Goal: Task Accomplishment & Management: Complete application form

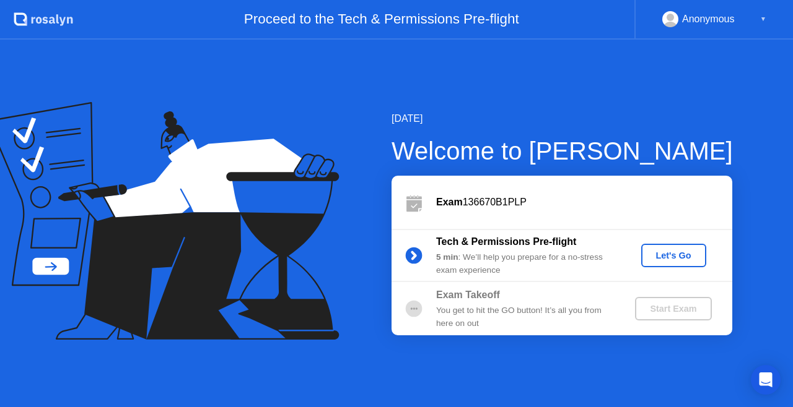
click at [671, 253] on div "Let's Go" at bounding box center [673, 256] width 55 height 10
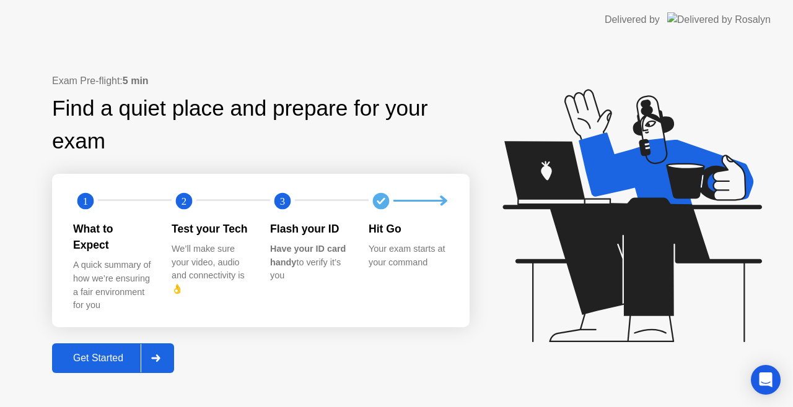
click at [792, 211] on div "Exam Pre-flight: 5 min Find a quiet place and prepare for your exam 1 2 3 What …" at bounding box center [396, 224] width 793 height 368
click at [169, 352] on div at bounding box center [156, 358] width 30 height 28
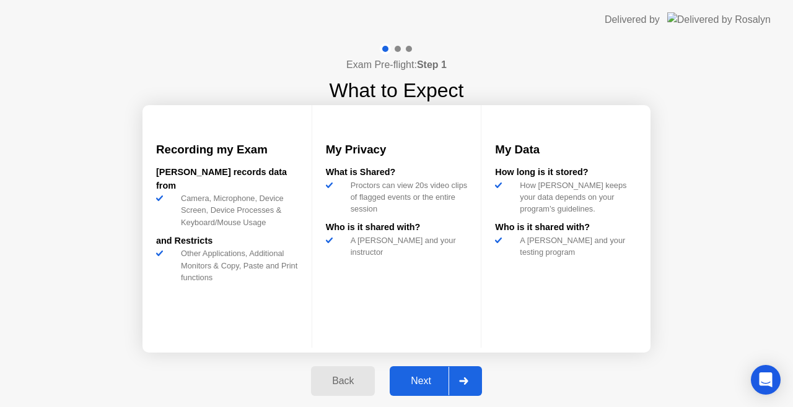
click at [469, 382] on div at bounding box center [463, 381] width 30 height 28
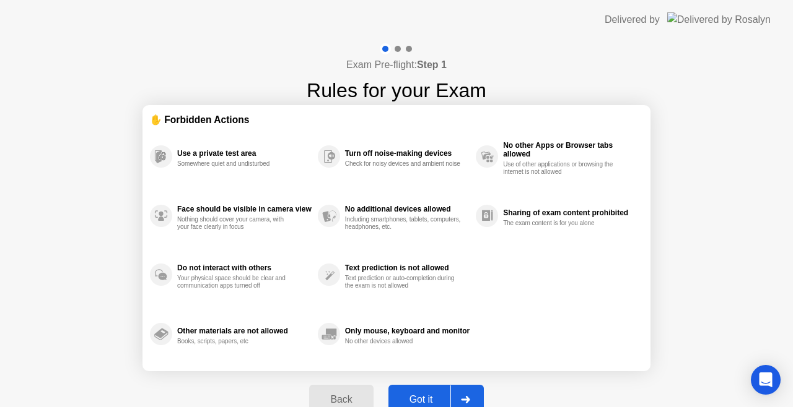
click at [469, 393] on div at bounding box center [465, 400] width 30 height 28
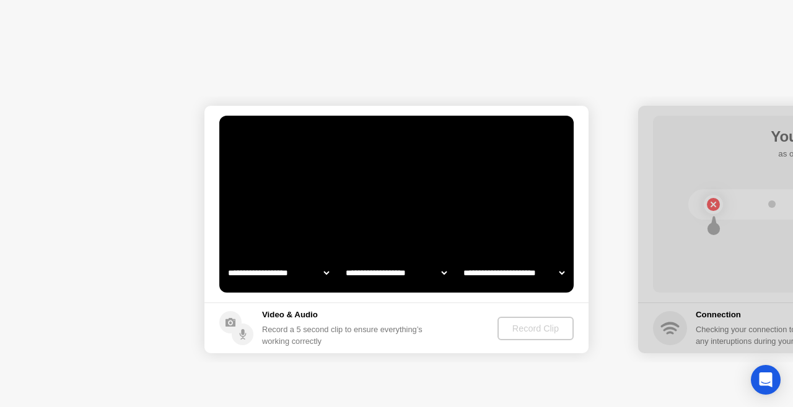
select select "**********"
select select "*******"
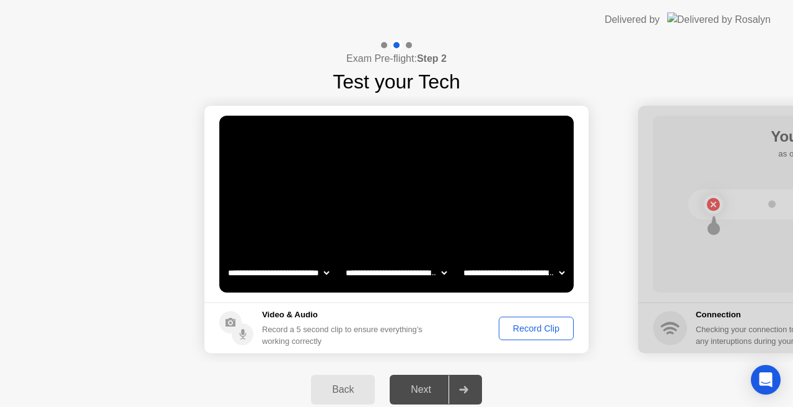
click at [538, 328] on div "Record Clip" at bounding box center [536, 329] width 66 height 10
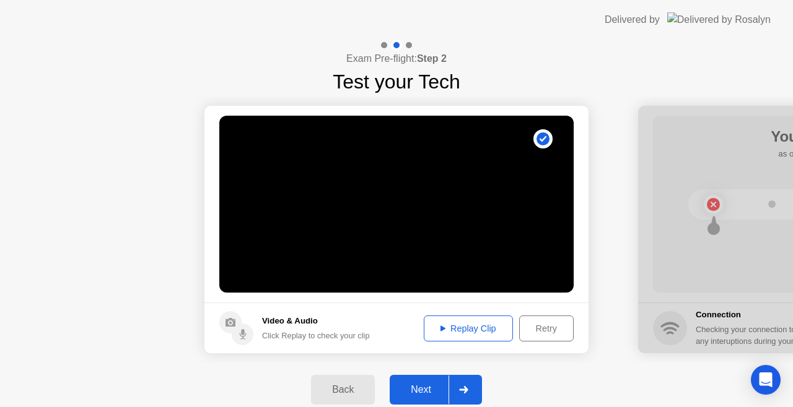
click at [481, 324] on div "Replay Clip" at bounding box center [468, 329] width 81 height 10
click at [546, 326] on div "Retry" at bounding box center [546, 329] width 46 height 10
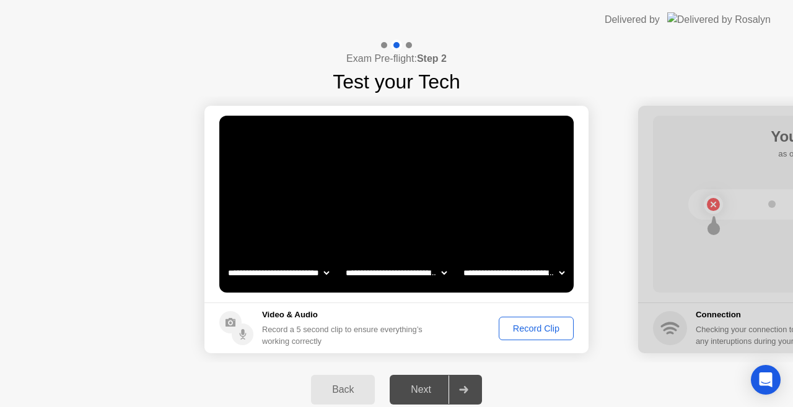
click at [534, 326] on div "Record Clip" at bounding box center [536, 329] width 66 height 10
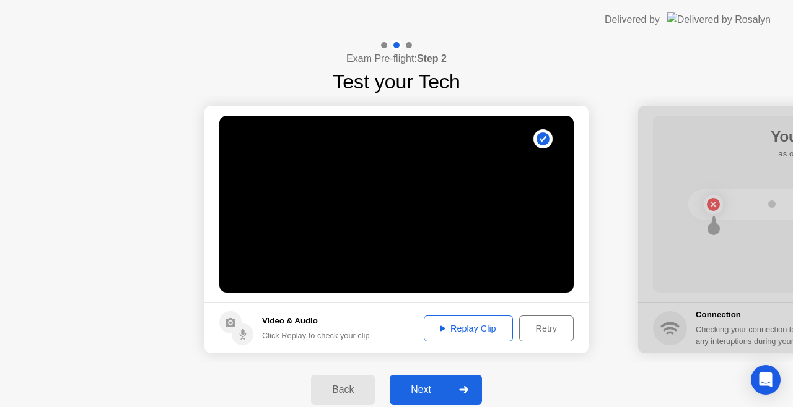
click at [476, 331] on div "Replay Clip" at bounding box center [468, 329] width 81 height 10
click at [469, 387] on div at bounding box center [463, 390] width 30 height 28
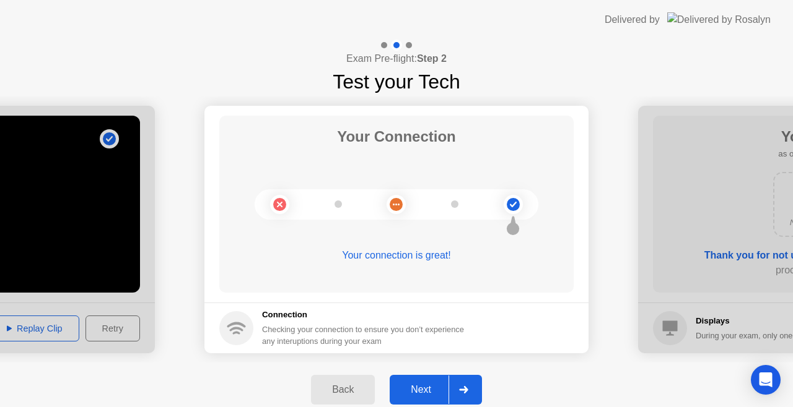
click at [463, 386] on icon at bounding box center [463, 389] width 9 height 7
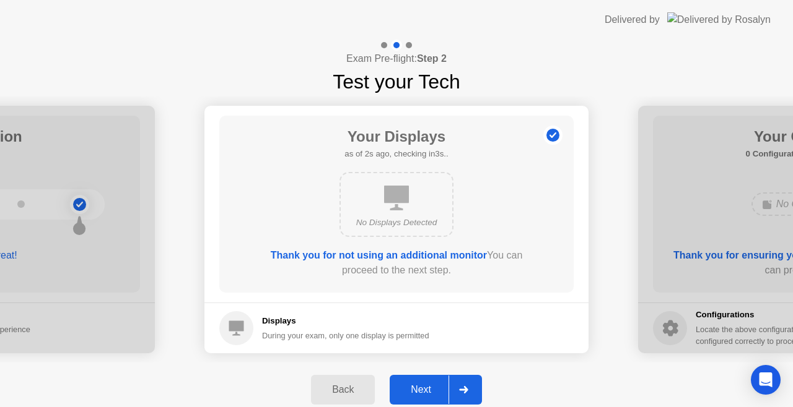
click at [463, 384] on div at bounding box center [463, 390] width 30 height 28
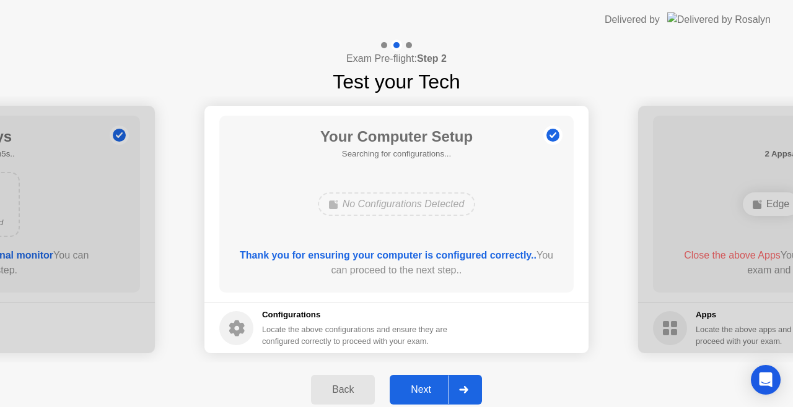
click at [466, 382] on div at bounding box center [463, 390] width 30 height 28
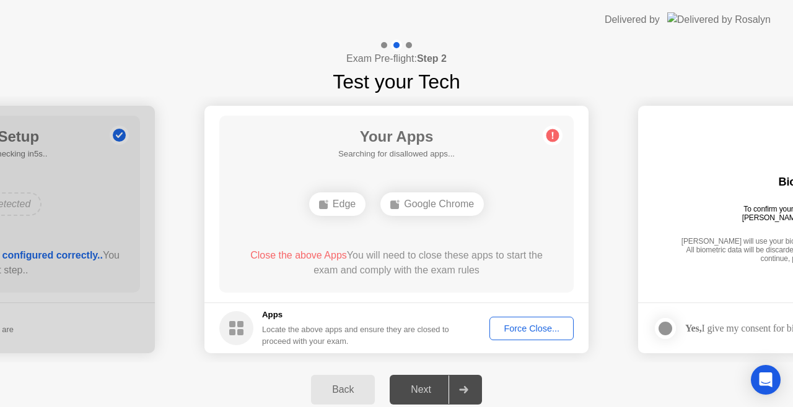
click at [542, 324] on div "Force Close..." at bounding box center [532, 329] width 76 height 10
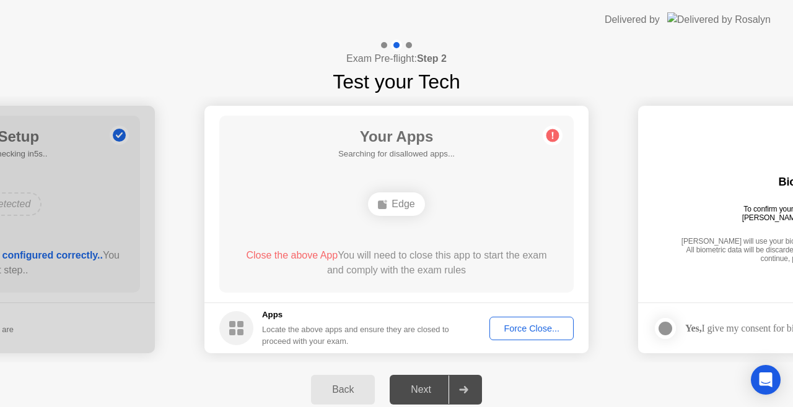
click at [530, 326] on div "Force Close..." at bounding box center [532, 329] width 76 height 10
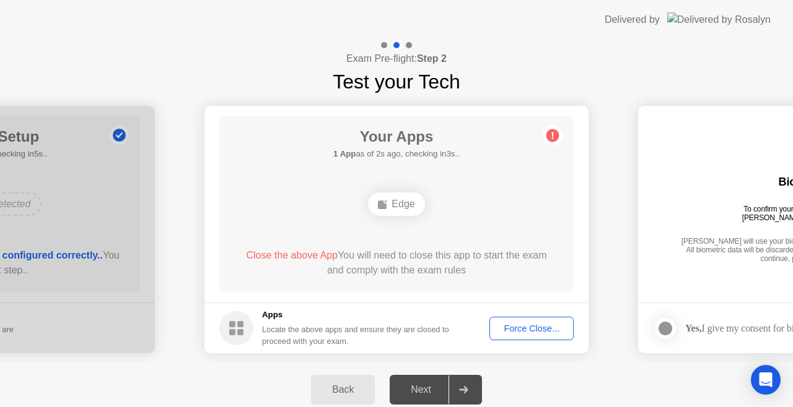
click at [394, 203] on div "Edge" at bounding box center [396, 205] width 56 height 24
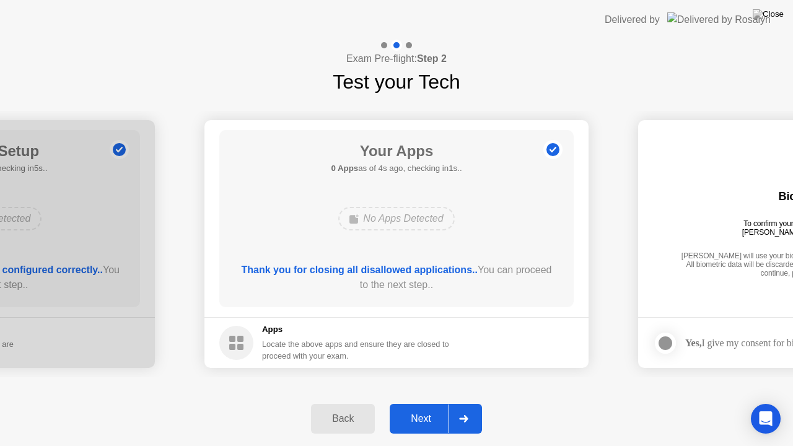
click at [471, 407] on div at bounding box center [463, 418] width 30 height 28
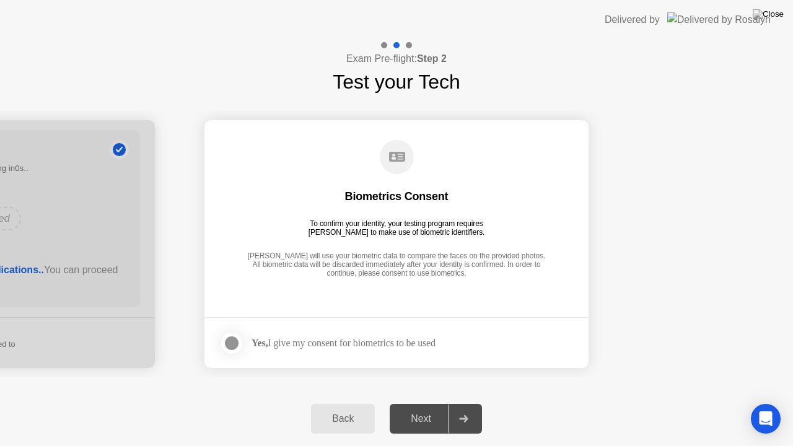
click at [229, 343] on div at bounding box center [231, 343] width 15 height 15
click at [464, 407] on icon at bounding box center [463, 418] width 9 height 7
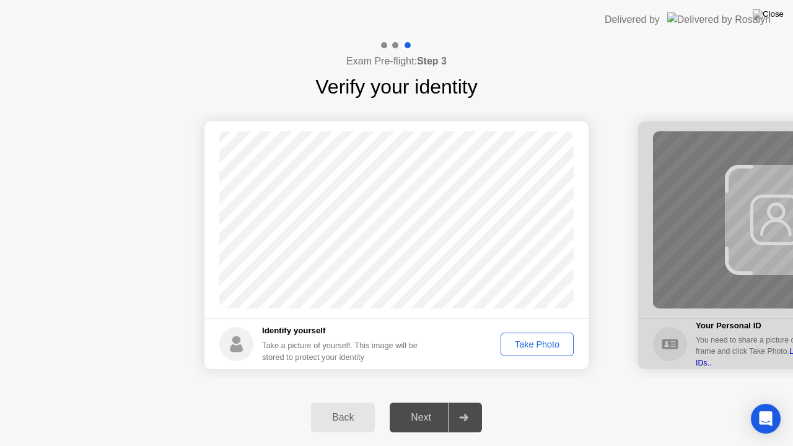
click at [537, 343] on div "Take Photo" at bounding box center [537, 344] width 64 height 10
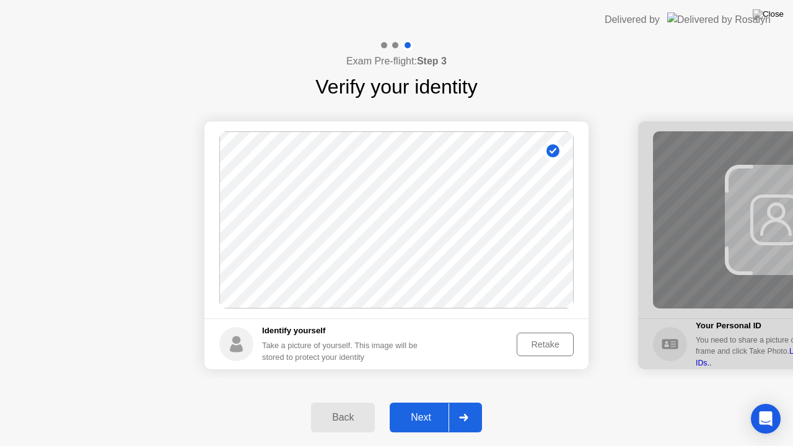
click at [537, 344] on div "Retake" at bounding box center [545, 344] width 48 height 10
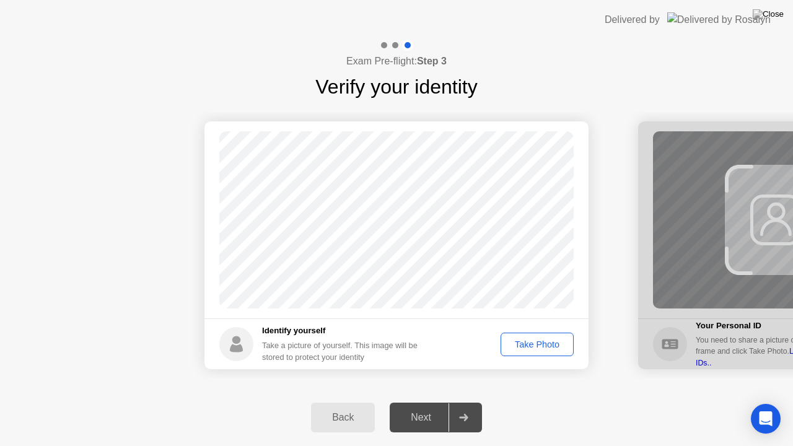
click at [537, 344] on div "Take Photo" at bounding box center [537, 344] width 64 height 10
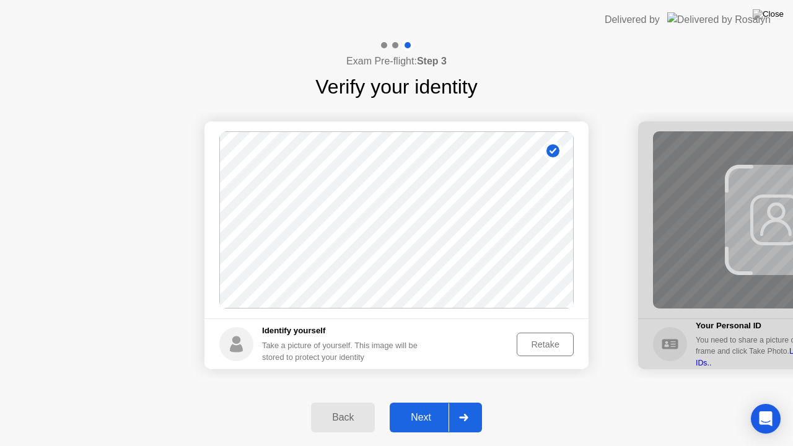
click at [537, 344] on div "Retake" at bounding box center [545, 344] width 48 height 10
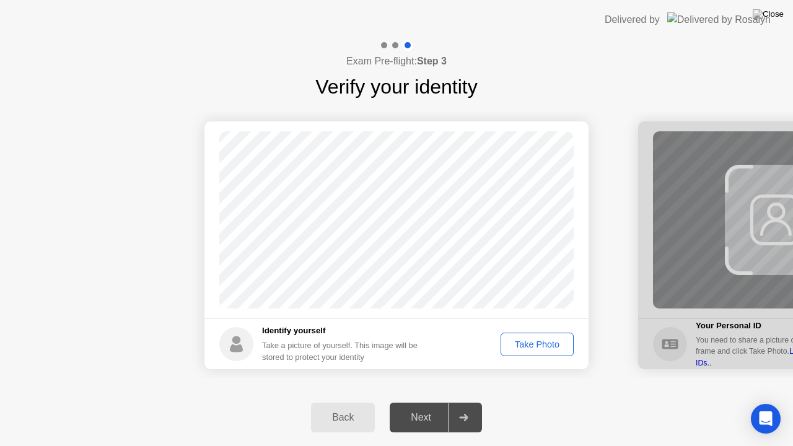
click at [537, 341] on div "Take Photo" at bounding box center [537, 344] width 64 height 10
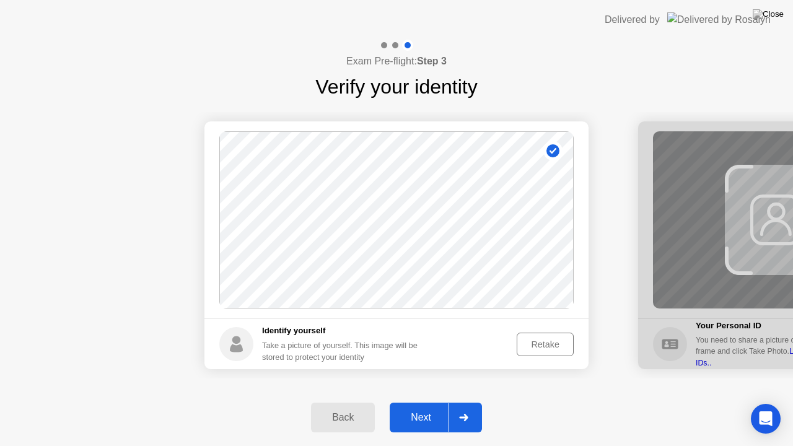
click at [467, 407] on icon at bounding box center [463, 417] width 9 height 7
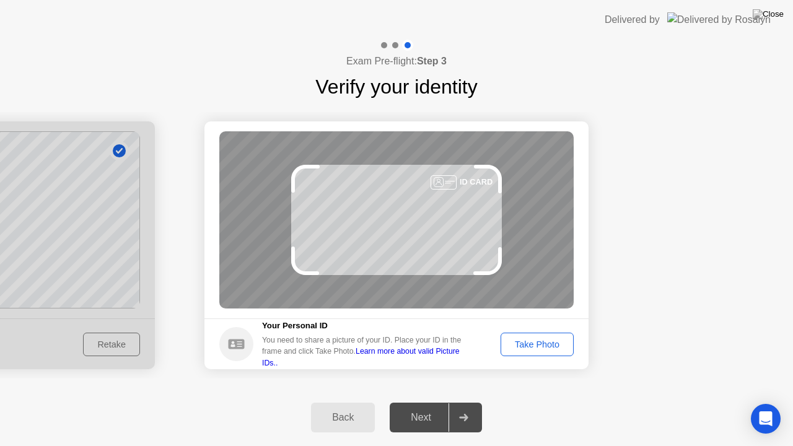
click at [539, 339] on div "Take Photo" at bounding box center [537, 344] width 64 height 10
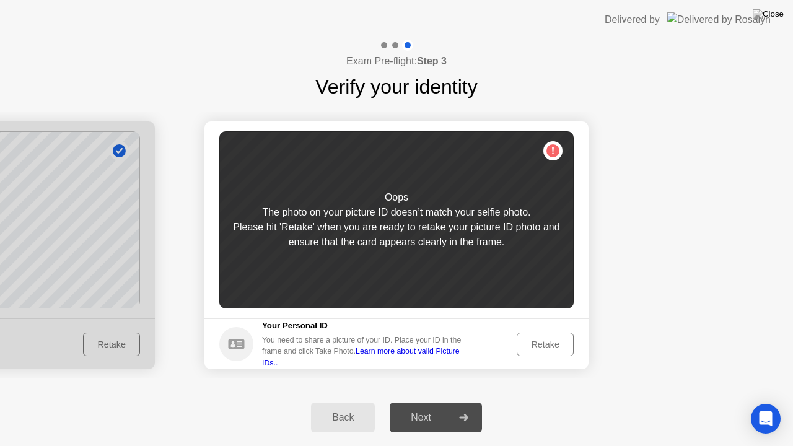
click at [547, 344] on div "Retake" at bounding box center [545, 344] width 48 height 10
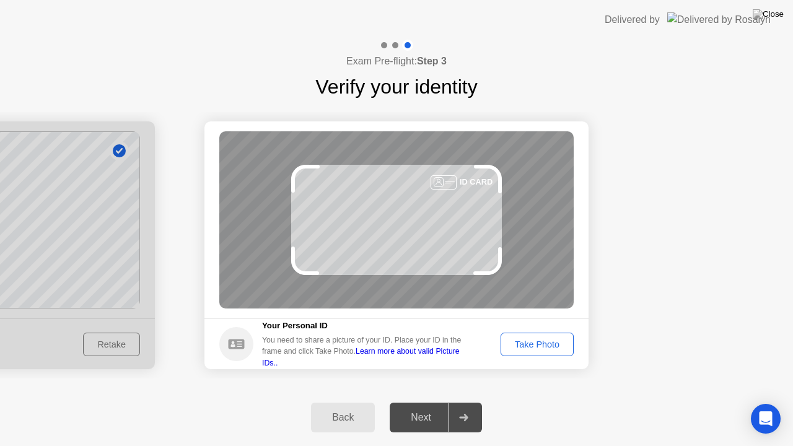
click at [544, 342] on div "Take Photo" at bounding box center [537, 344] width 64 height 10
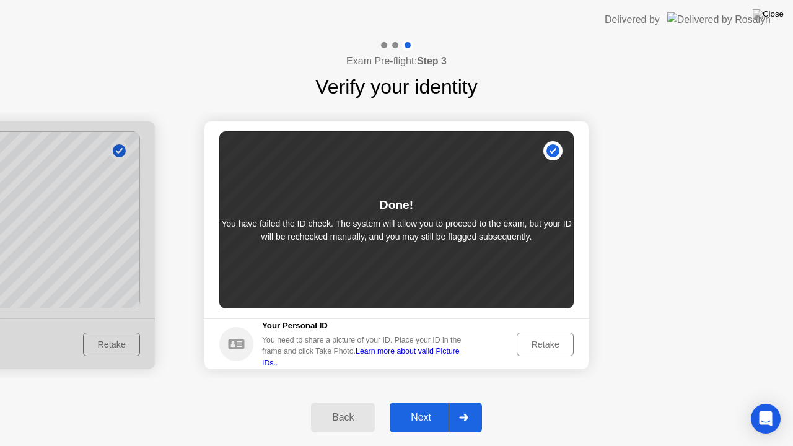
click at [540, 344] on div "Retake" at bounding box center [545, 344] width 48 height 10
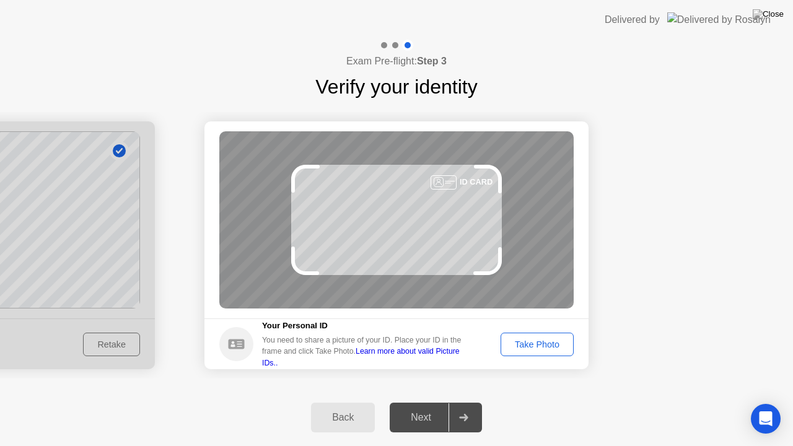
click at [534, 340] on div "Take Photo" at bounding box center [537, 344] width 64 height 10
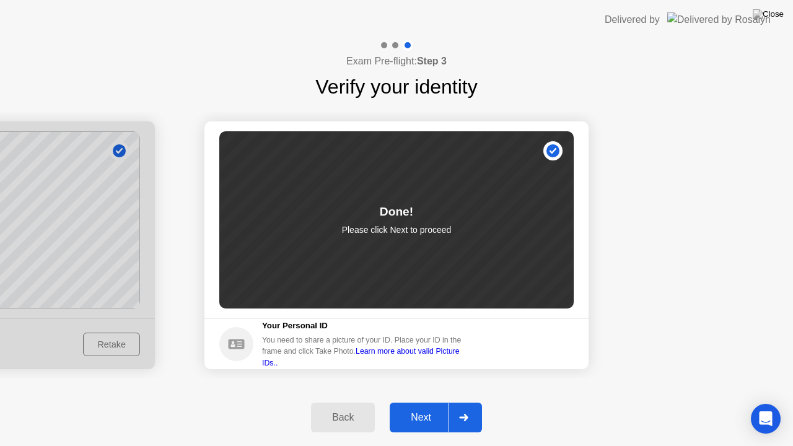
click at [465, 407] on div at bounding box center [463, 417] width 30 height 28
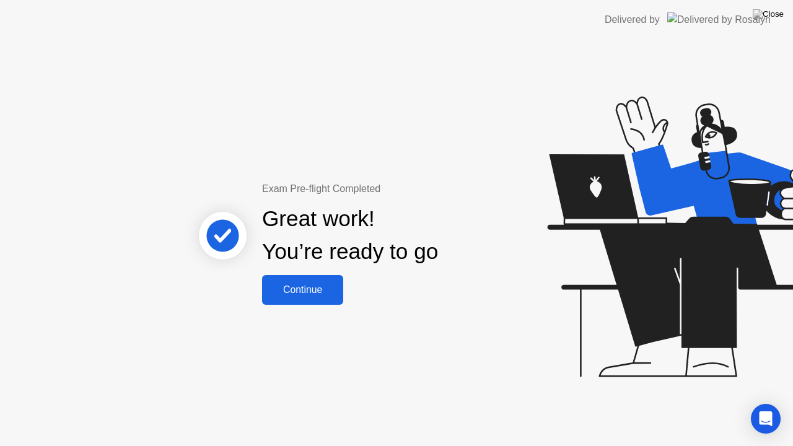
click at [310, 288] on div "Continue" at bounding box center [303, 289] width 74 height 11
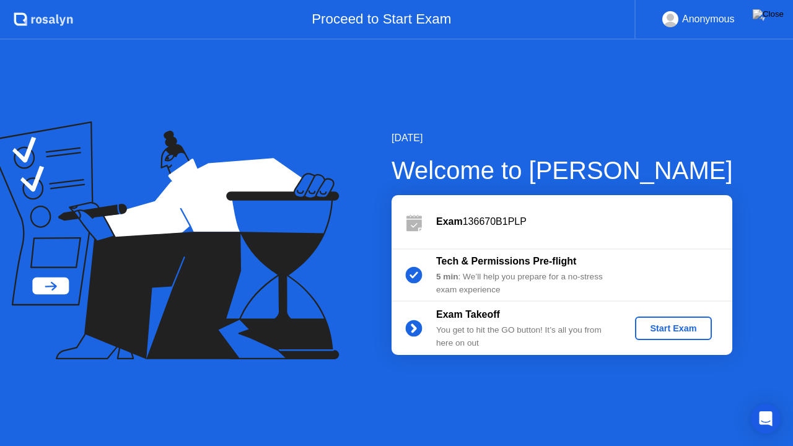
click at [678, 330] on div "Start Exam" at bounding box center [673, 328] width 66 height 10
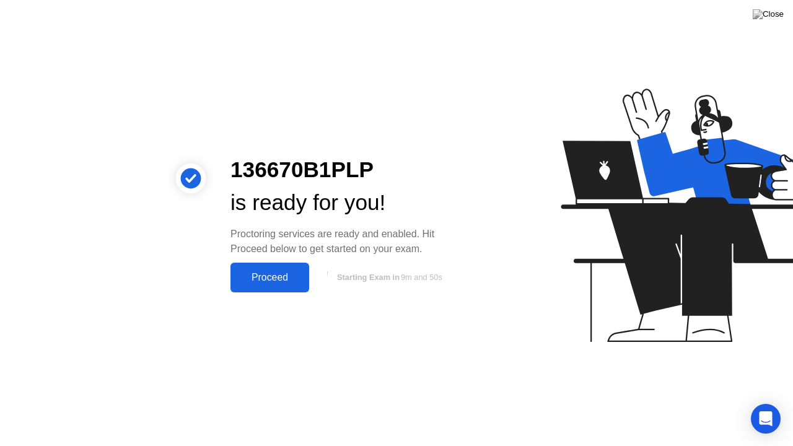
click at [275, 274] on div "Proceed" at bounding box center [269, 277] width 71 height 11
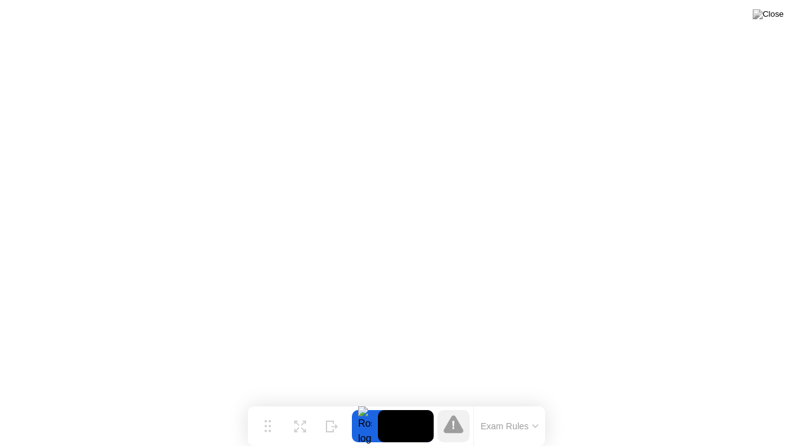
click at [534, 407] on button "Exam Rules" at bounding box center [510, 425] width 66 height 11
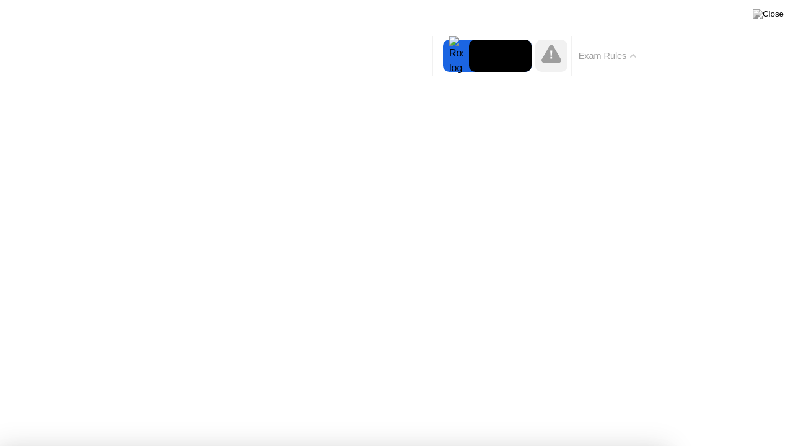
click at [544, 53] on icon at bounding box center [551, 54] width 20 height 20
